Goal: Task Accomplishment & Management: Manage account settings

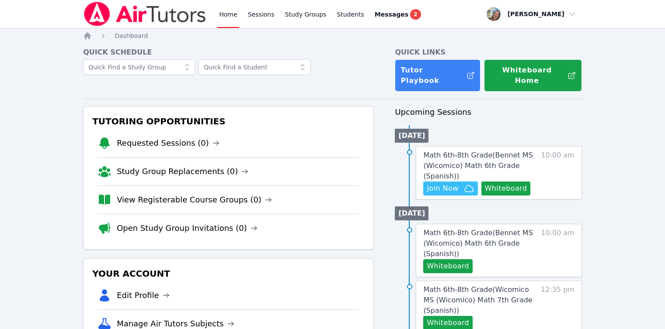
scroll to position [87, 0]
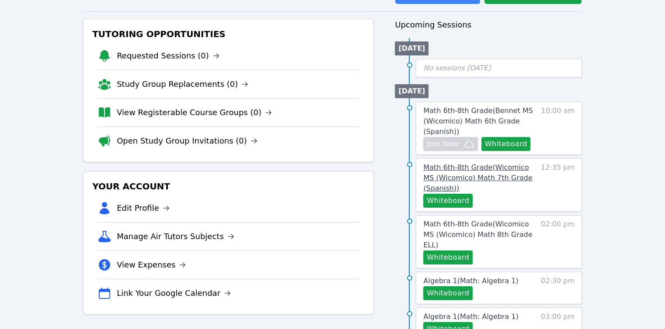
click at [433, 170] on span "Math 6th-8th Grade ( Wicomico MS (Wicomico) Math 7th Grade (Spanish) )" at bounding box center [477, 177] width 109 height 29
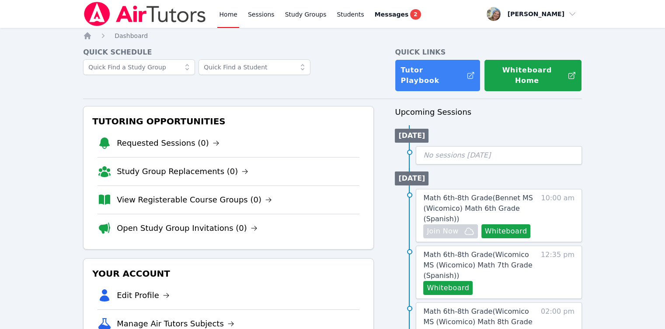
scroll to position [87, 0]
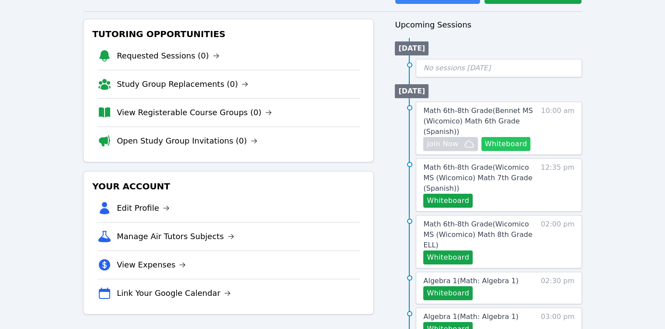
click at [489, 137] on button "Whiteboard" at bounding box center [505, 144] width 49 height 14
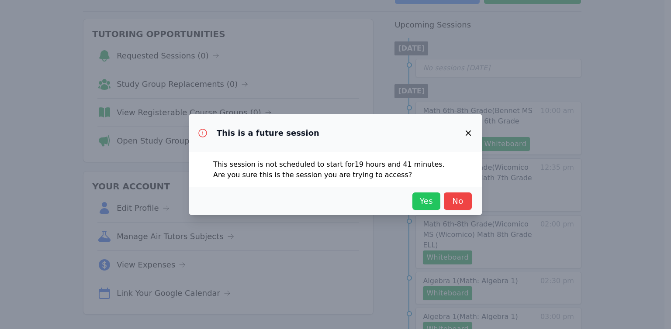
click at [434, 200] on span "Yes" at bounding box center [426, 201] width 19 height 12
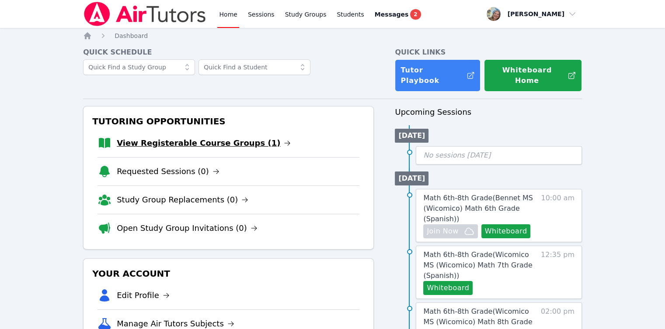
click at [233, 137] on link "View Registerable Course Groups (1)" at bounding box center [204, 143] width 174 height 12
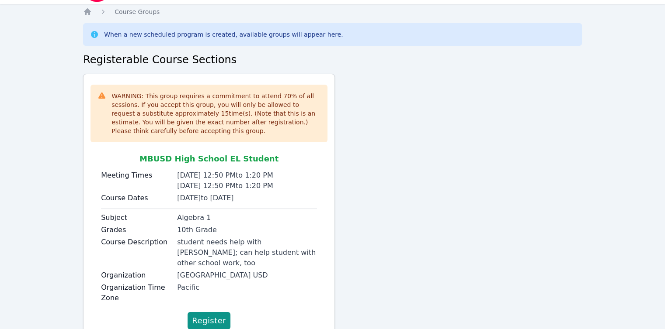
scroll to position [45, 0]
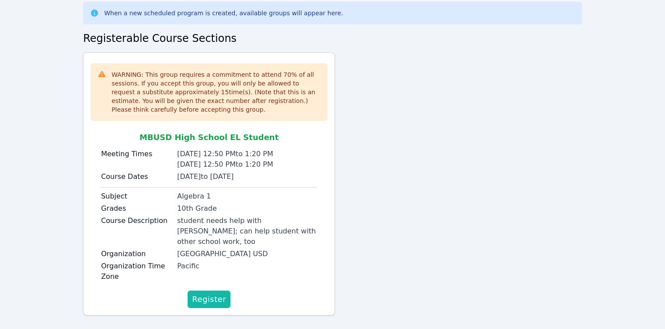
click at [208, 294] on span "Register" at bounding box center [209, 300] width 34 height 12
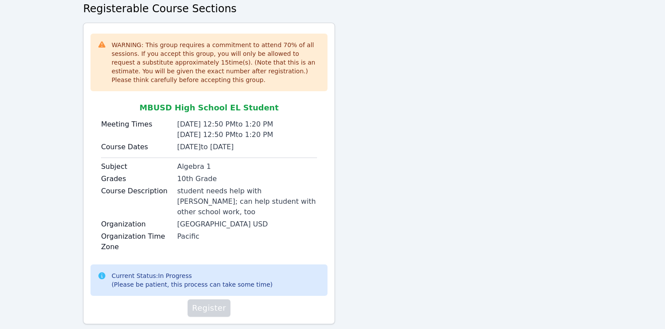
scroll to position [84, 0]
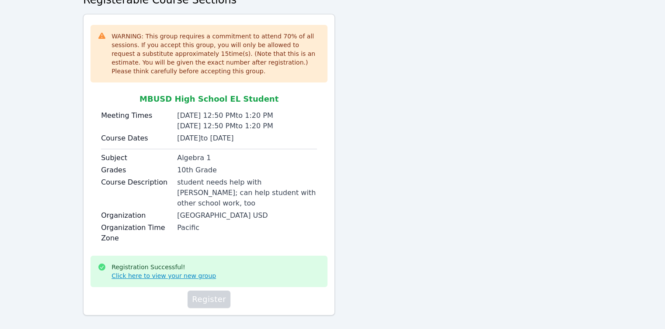
click at [189, 272] on link "Click here to view your new group" at bounding box center [163, 276] width 104 height 9
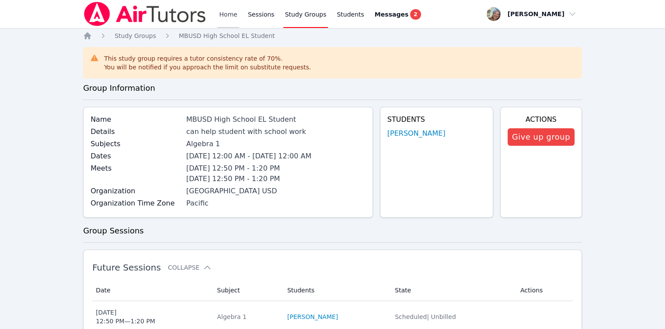
click at [235, 15] on link "Home" at bounding box center [227, 14] width 21 height 28
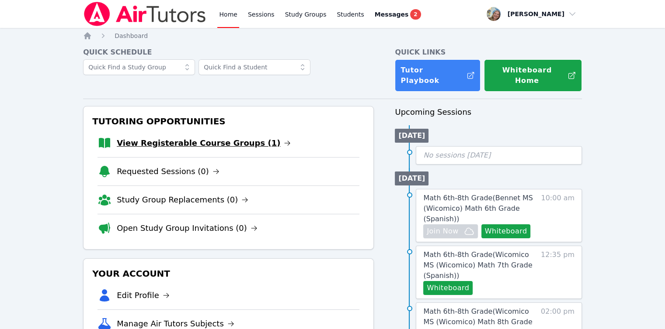
click at [222, 137] on link "View Registerable Course Groups (1)" at bounding box center [204, 143] width 174 height 12
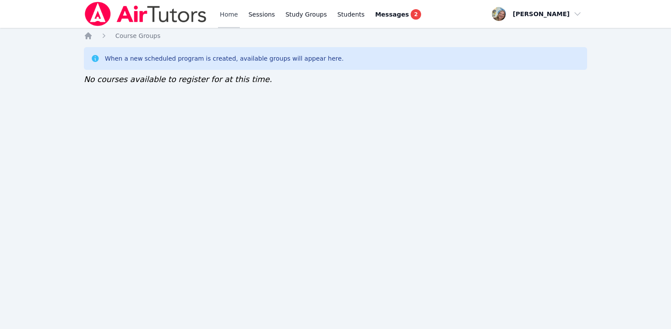
click at [222, 15] on link "Home" at bounding box center [228, 14] width 21 height 28
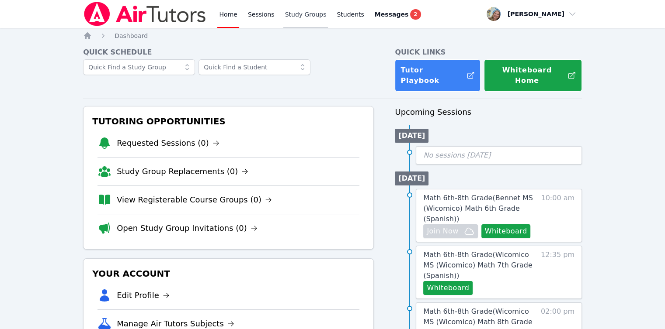
click at [294, 15] on link "Study Groups" at bounding box center [305, 14] width 45 height 28
click at [157, 137] on link "Requested Sessions (1)" at bounding box center [174, 143] width 115 height 12
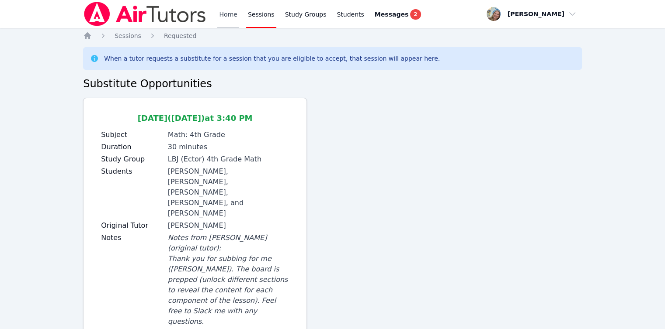
click at [227, 15] on link "Home" at bounding box center [227, 14] width 21 height 28
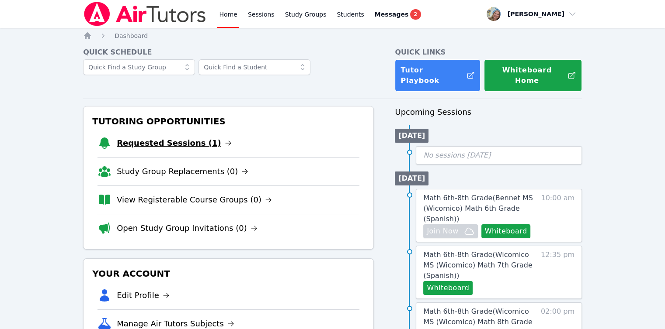
click at [191, 137] on link "Requested Sessions (1)" at bounding box center [174, 143] width 115 height 12
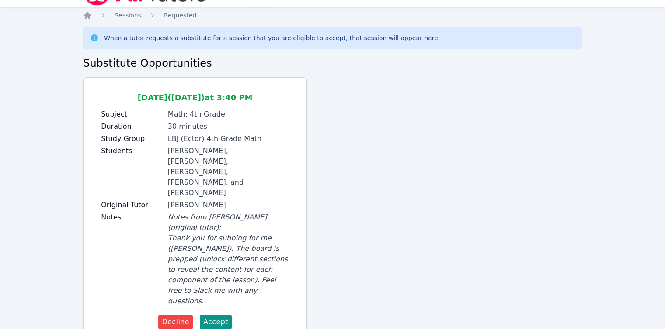
scroll to position [21, 0]
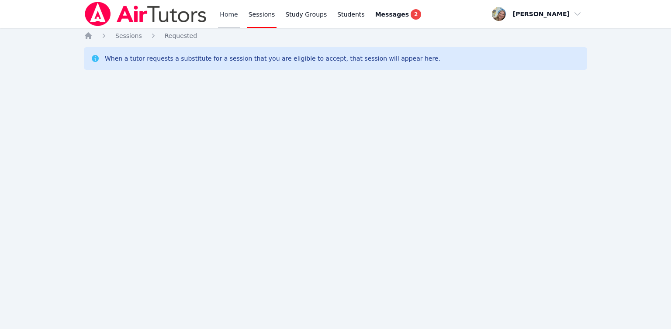
click at [231, 14] on link "Home" at bounding box center [228, 14] width 21 height 28
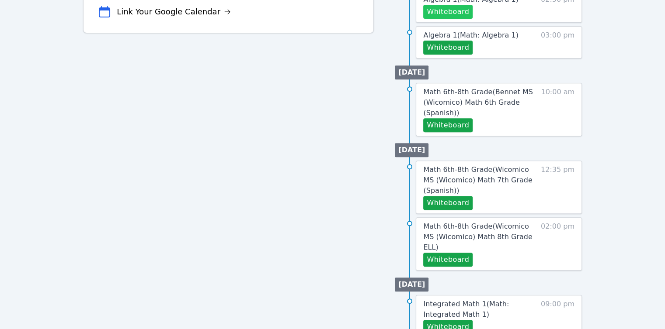
scroll to position [437, 0]
